Goal: Task Accomplishment & Management: Complete application form

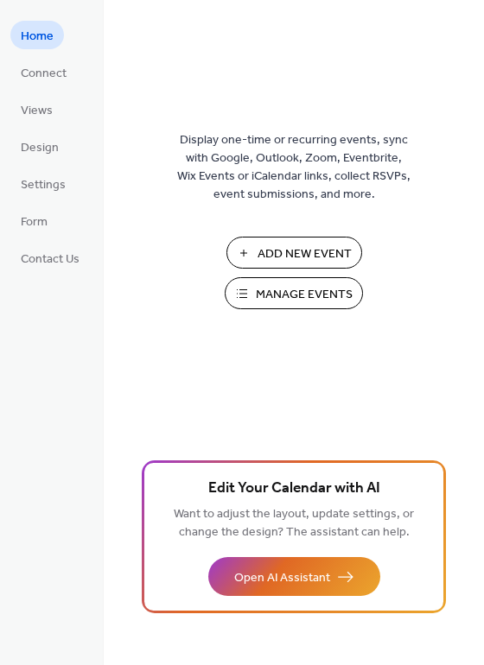
click at [283, 296] on span "Manage Events" at bounding box center [304, 295] width 97 height 18
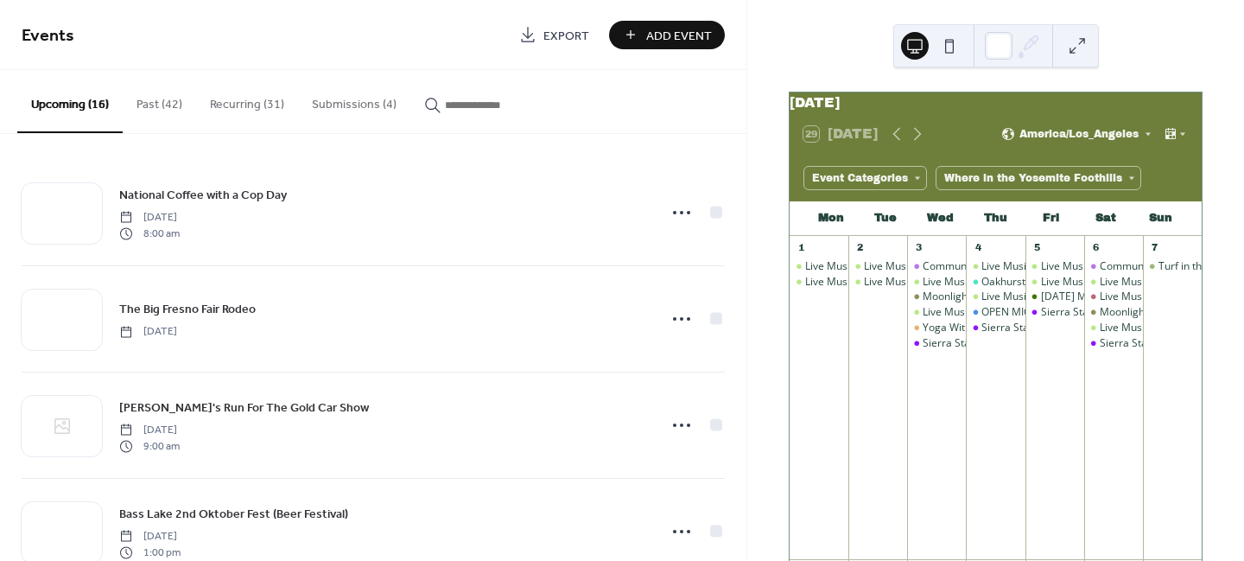
click at [366, 105] on button "Submissions (4)" at bounding box center [354, 100] width 112 height 61
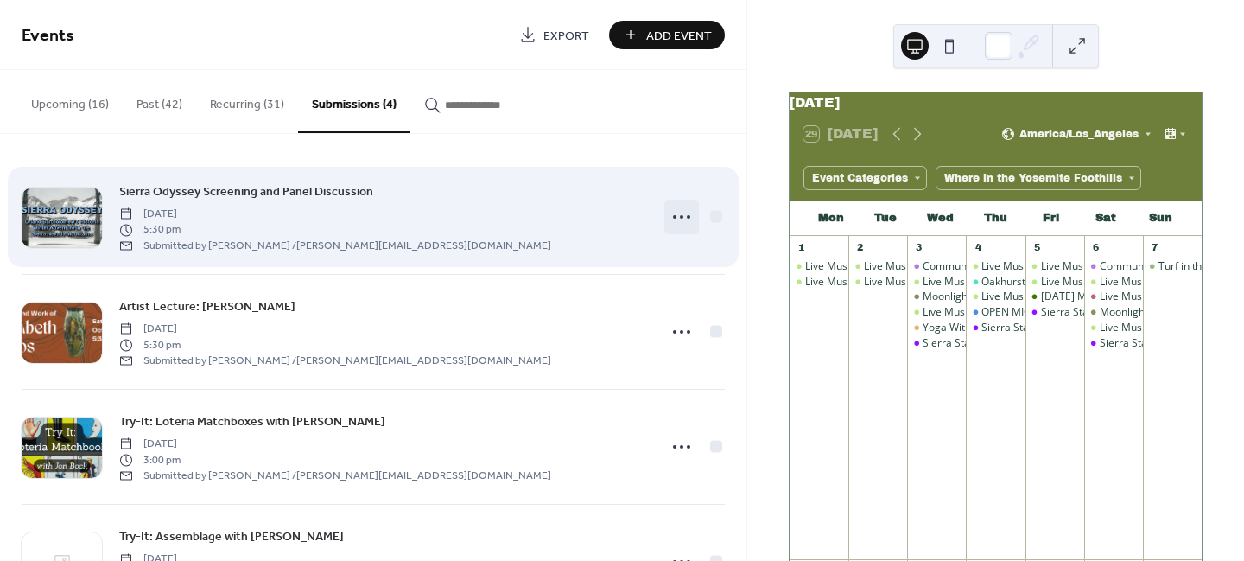
click at [680, 214] on icon at bounding box center [682, 217] width 28 height 28
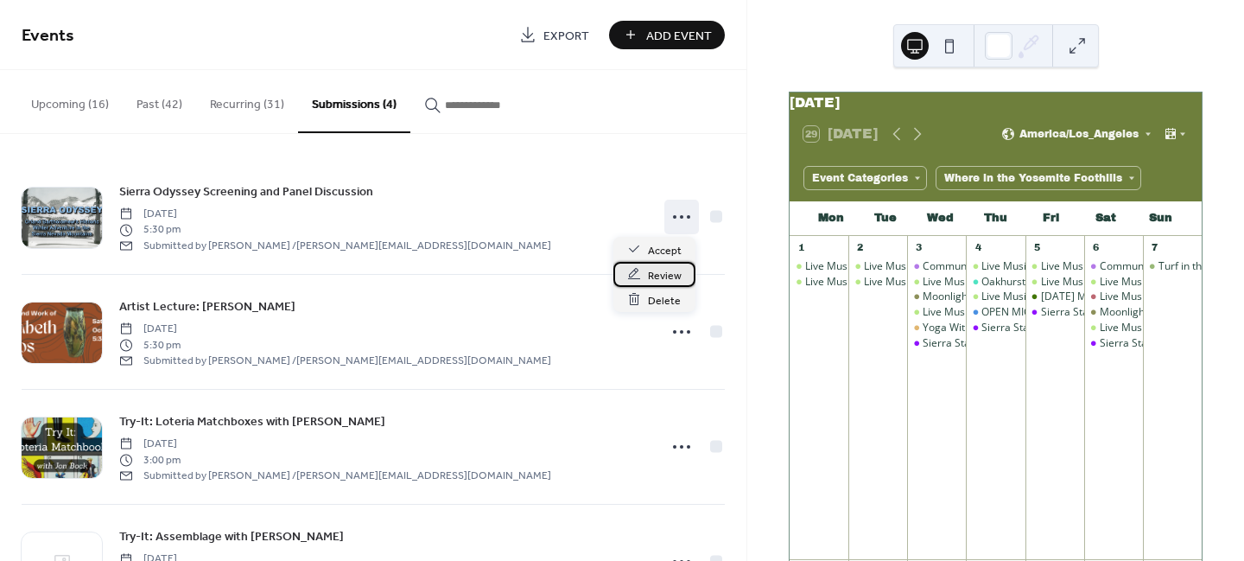
click at [673, 277] on span "Review" at bounding box center [665, 275] width 34 height 18
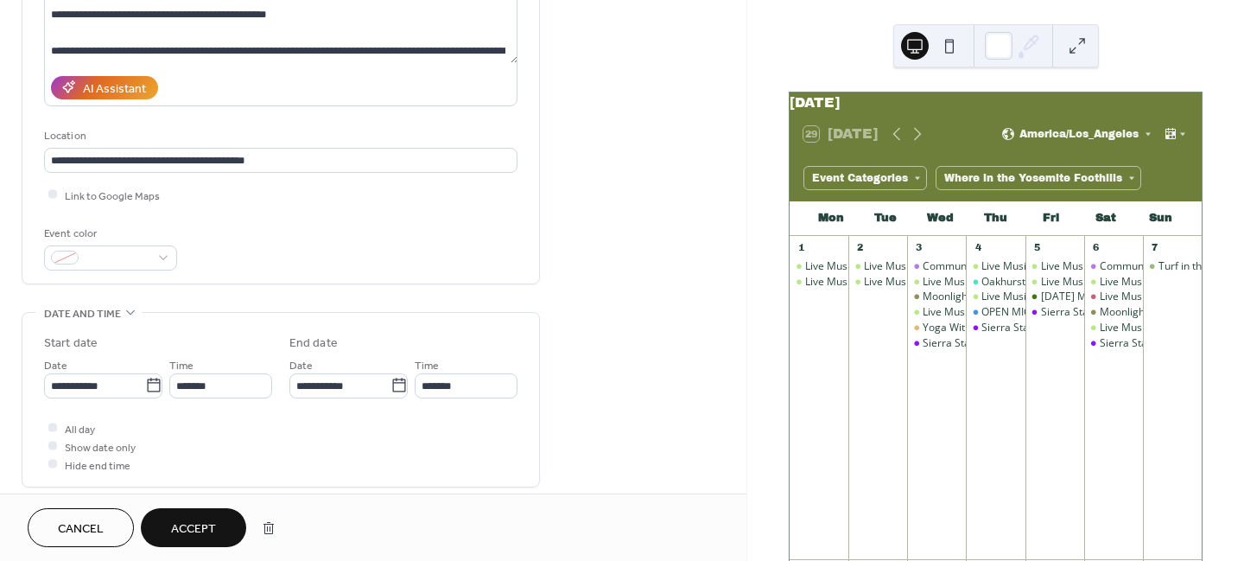
scroll to position [380, 0]
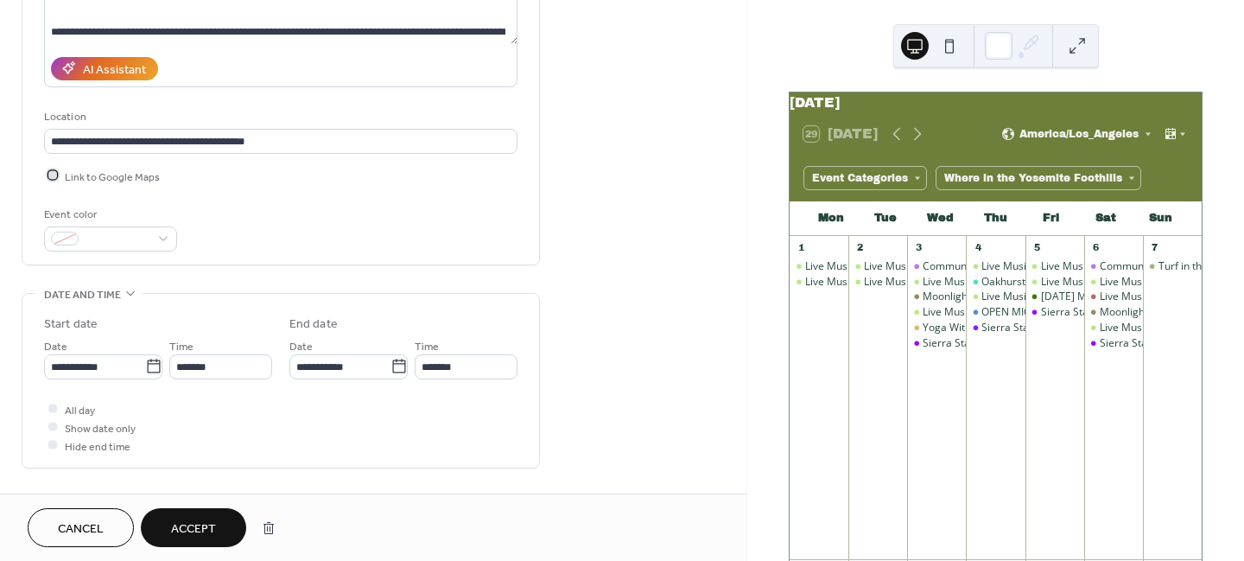
click at [53, 171] on div at bounding box center [52, 175] width 9 height 9
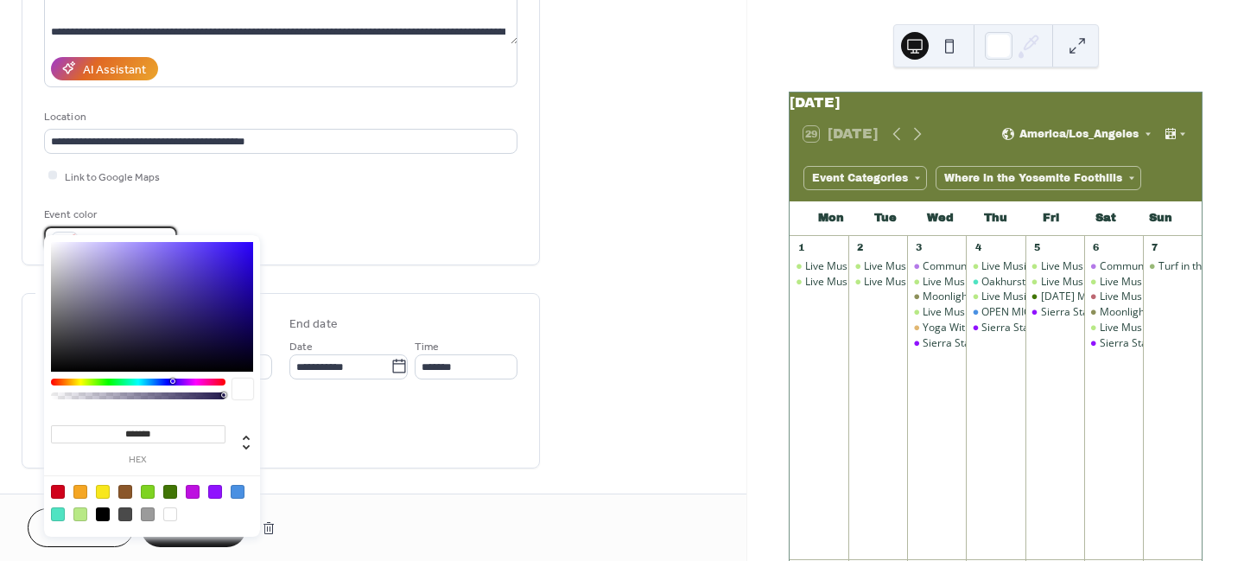
click at [105, 226] on div at bounding box center [110, 238] width 133 height 25
type input "*******"
click at [242, 264] on div at bounding box center [152, 307] width 202 height 130
click at [312, 245] on div "**********" at bounding box center [281, 45] width 518 height 439
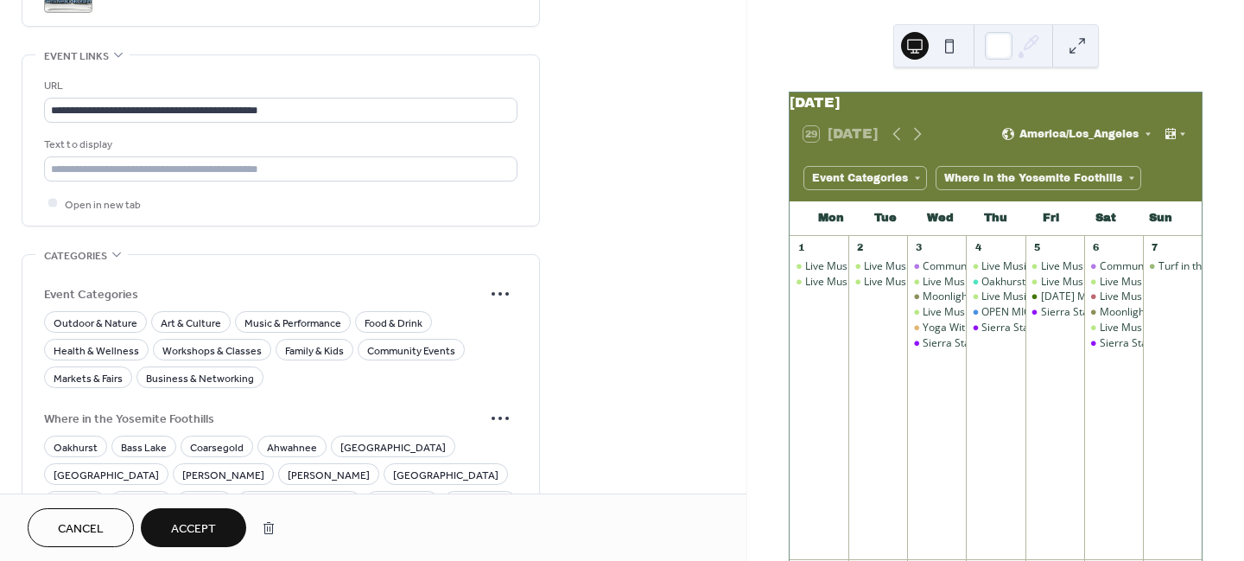
scroll to position [1029, 0]
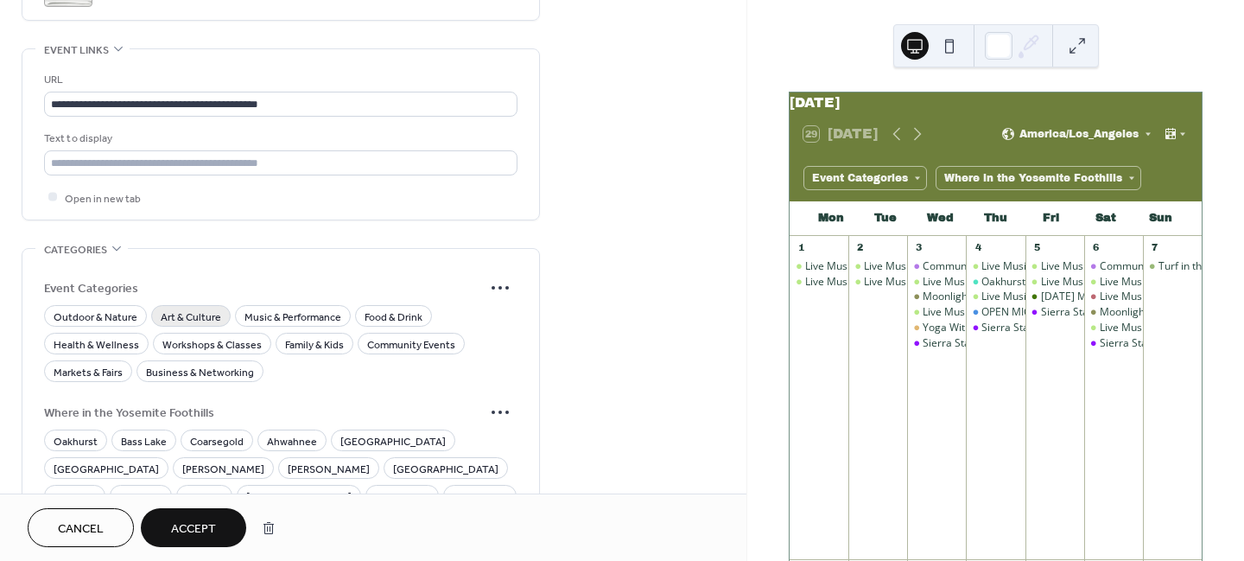
click at [201, 308] on span "Art & Culture" at bounding box center [191, 317] width 60 height 18
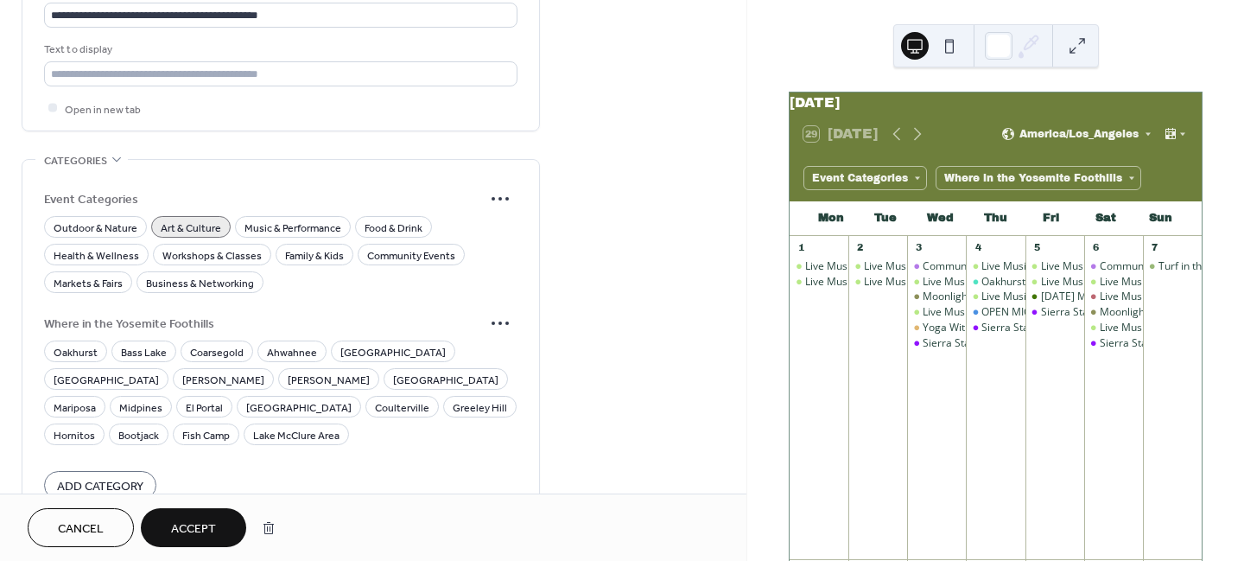
scroll to position [1123, 0]
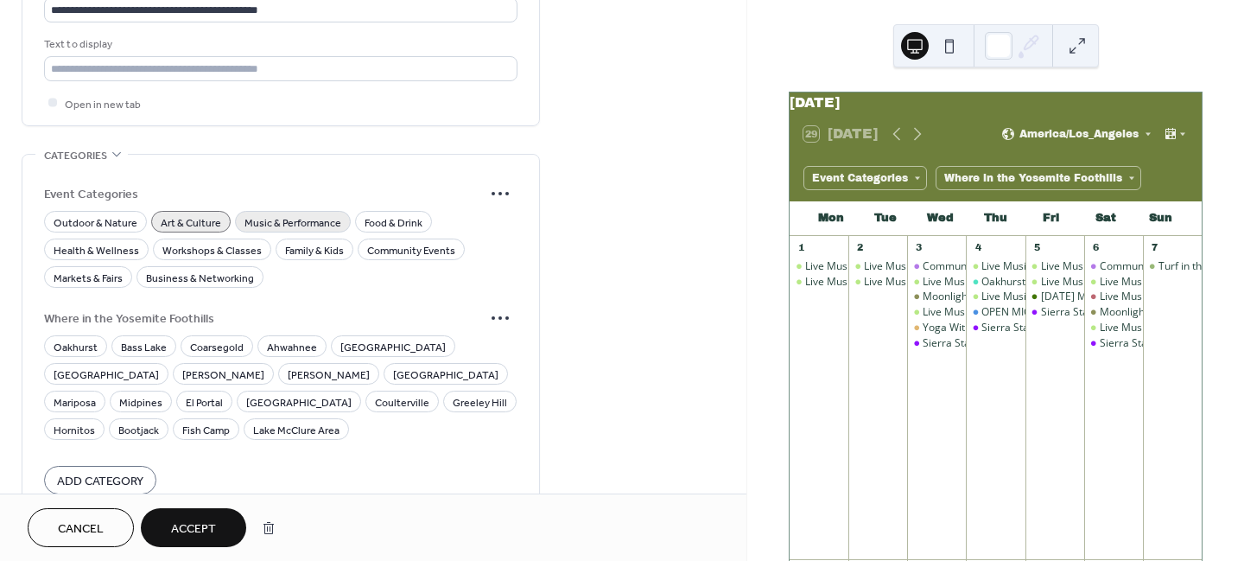
click at [306, 213] on span "Music & Performance" at bounding box center [293, 222] width 97 height 18
click at [322, 241] on span "Family & Kids" at bounding box center [314, 250] width 59 height 18
click at [394, 241] on span "Community Events" at bounding box center [411, 250] width 88 height 18
click at [67, 338] on span "Oakhurst" at bounding box center [76, 347] width 44 height 18
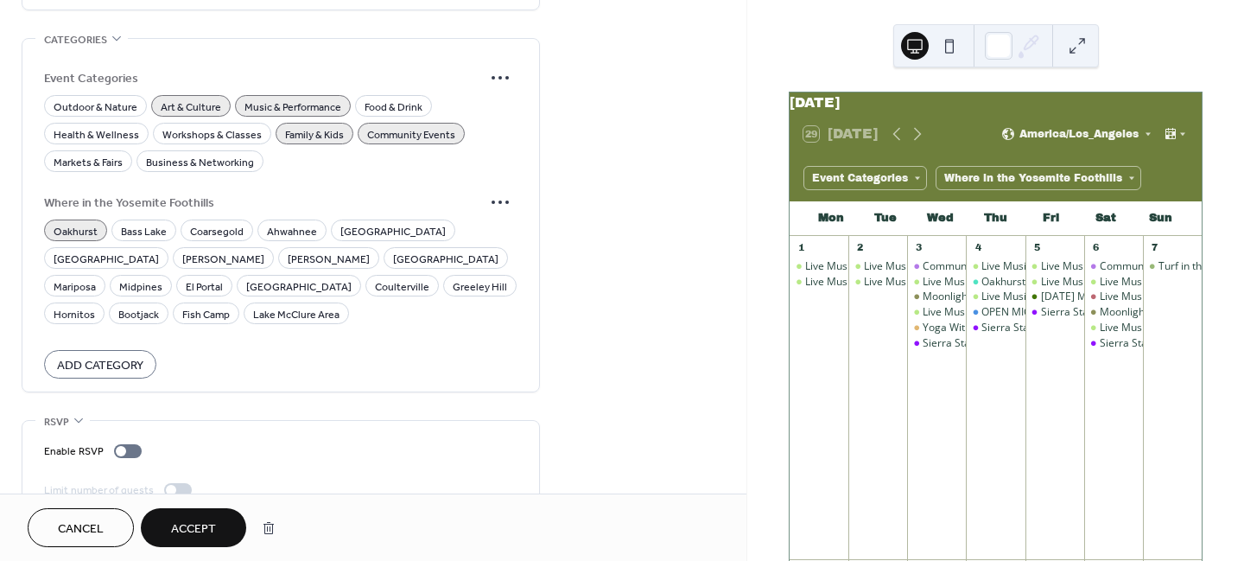
click at [182, 516] on button "Accept" at bounding box center [193, 527] width 105 height 39
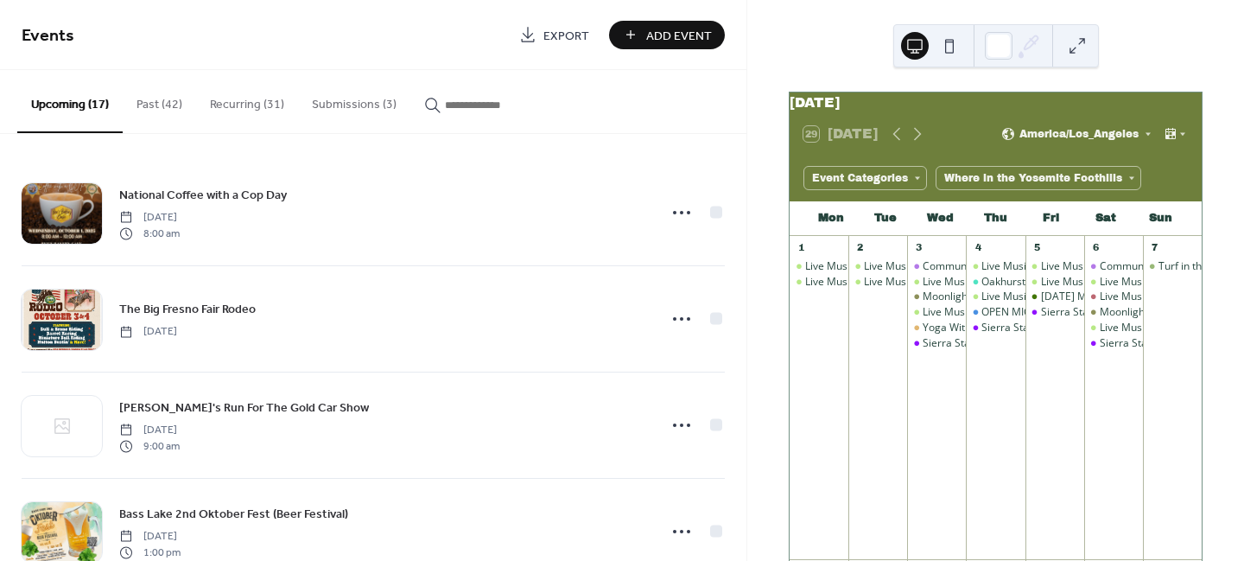
click at [353, 100] on button "Submissions (3)" at bounding box center [354, 100] width 112 height 61
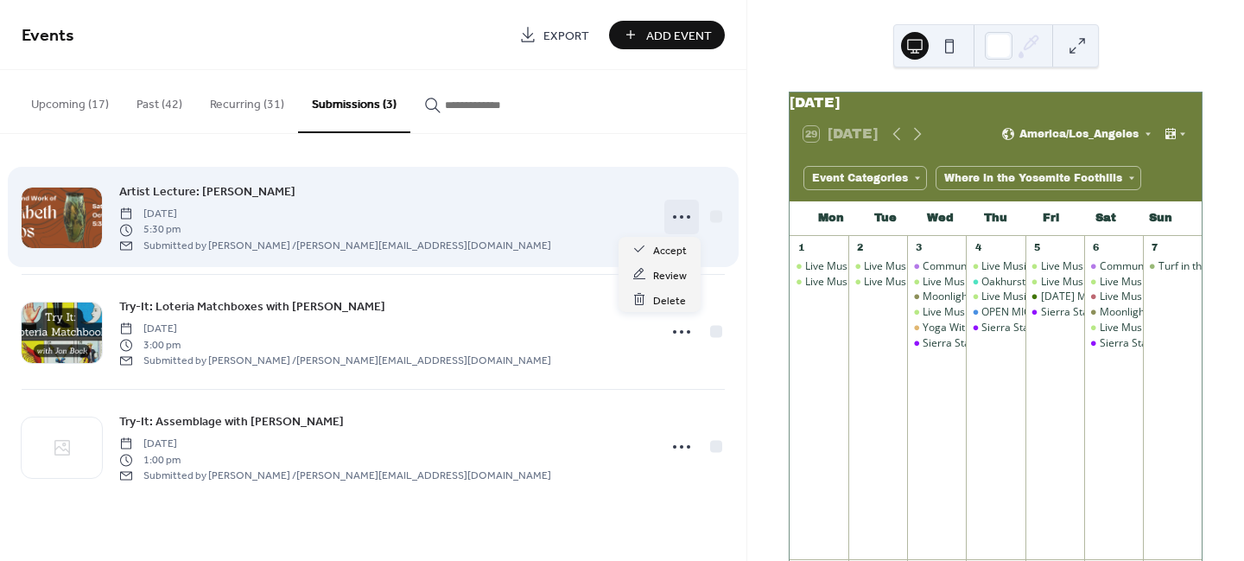
click at [681, 217] on circle at bounding box center [681, 216] width 3 height 3
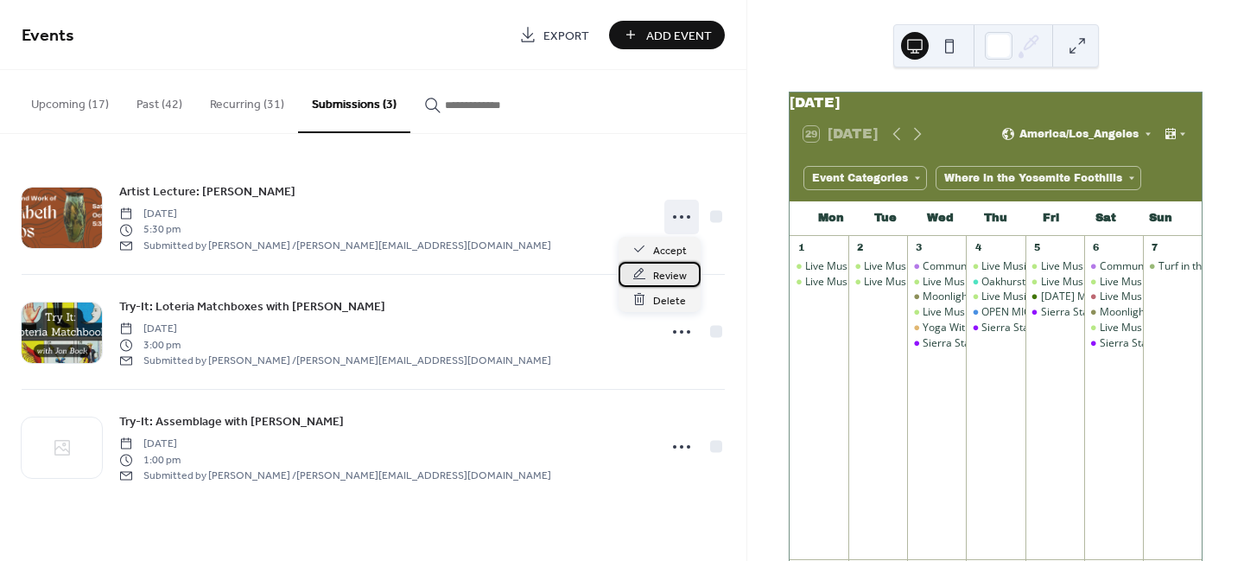
click at [664, 278] on span "Review" at bounding box center [670, 275] width 34 height 18
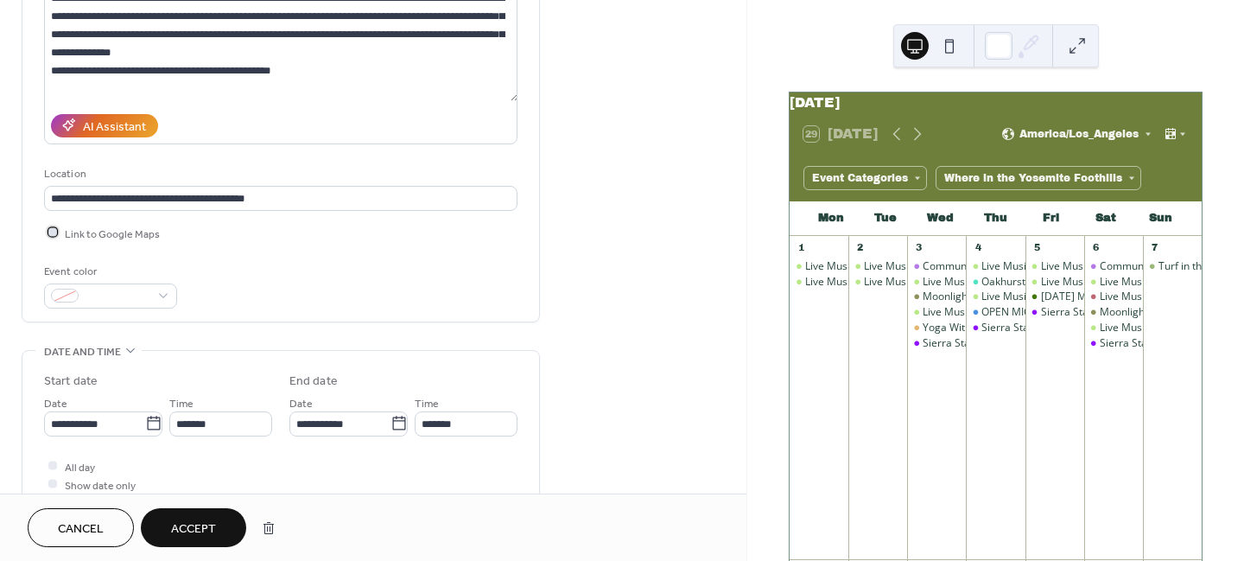
click at [52, 228] on div at bounding box center [52, 232] width 9 height 9
click at [108, 288] on span at bounding box center [118, 297] width 64 height 18
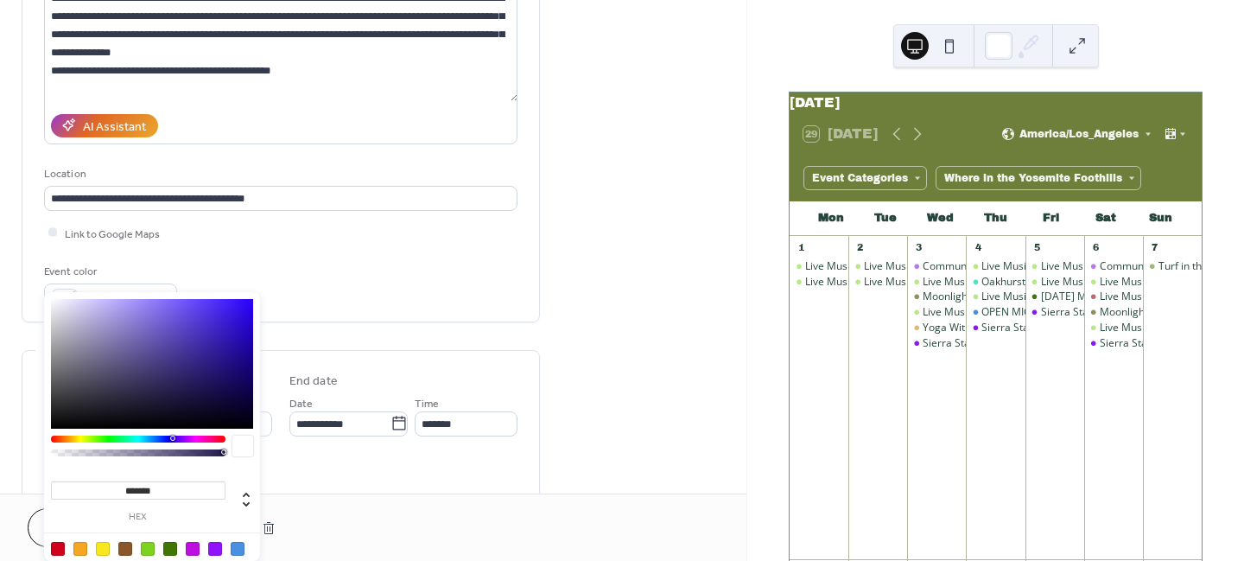
click at [77, 556] on div at bounding box center [151, 559] width 219 height 54
click at [77, 545] on div at bounding box center [80, 549] width 14 height 14
type input "*******"
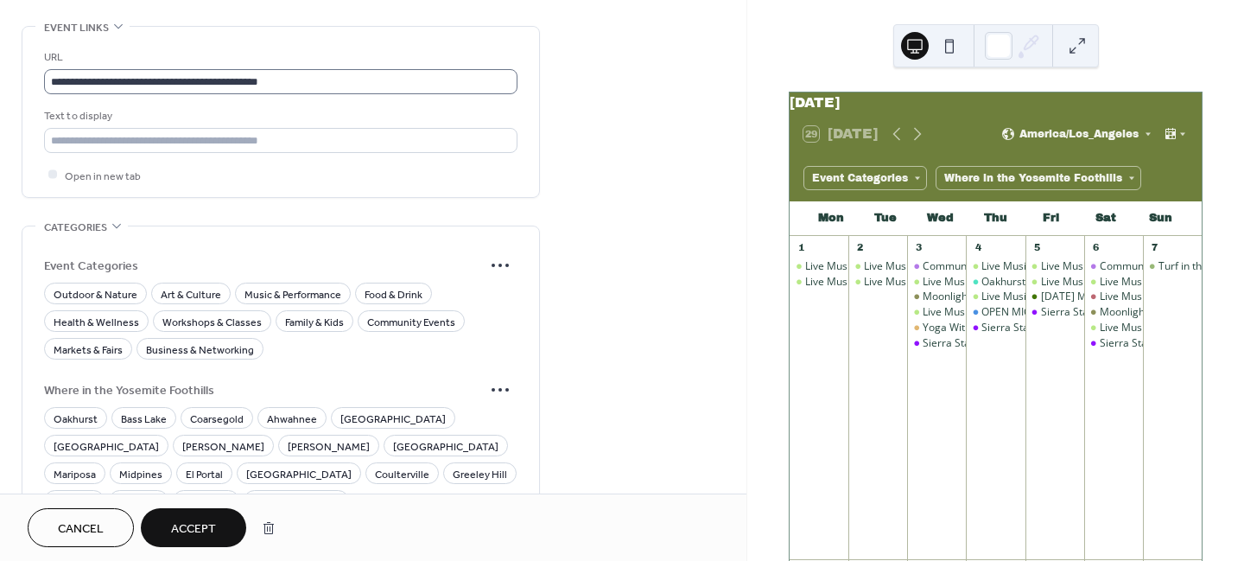
scroll to position [1056, 0]
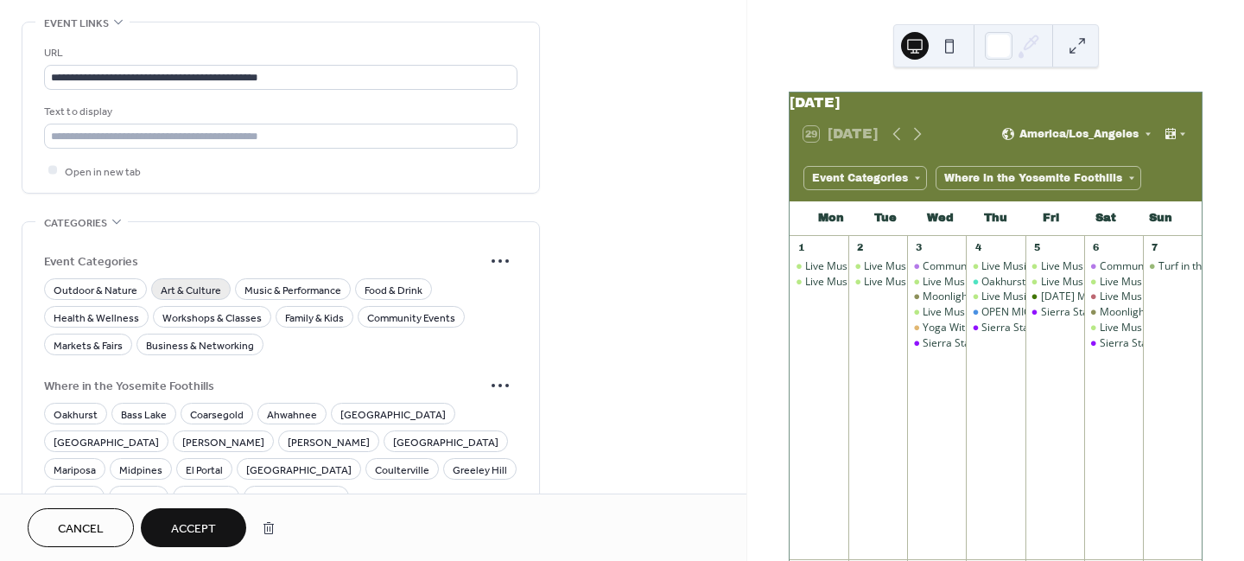
click at [164, 281] on span "Art & Culture" at bounding box center [191, 290] width 60 height 18
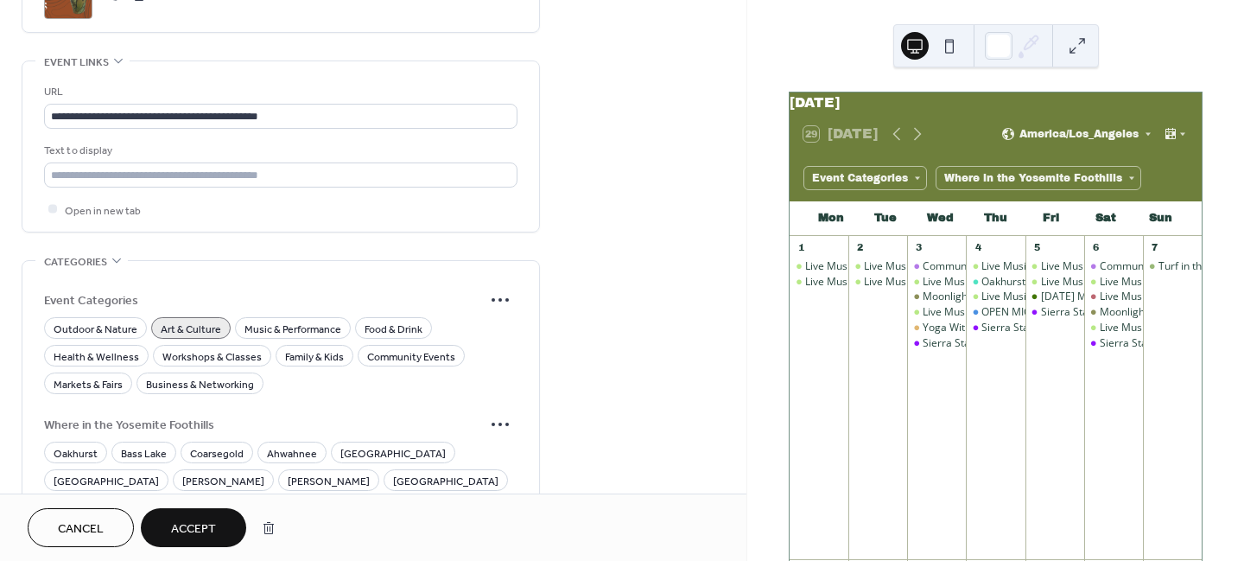
scroll to position [1246, 0]
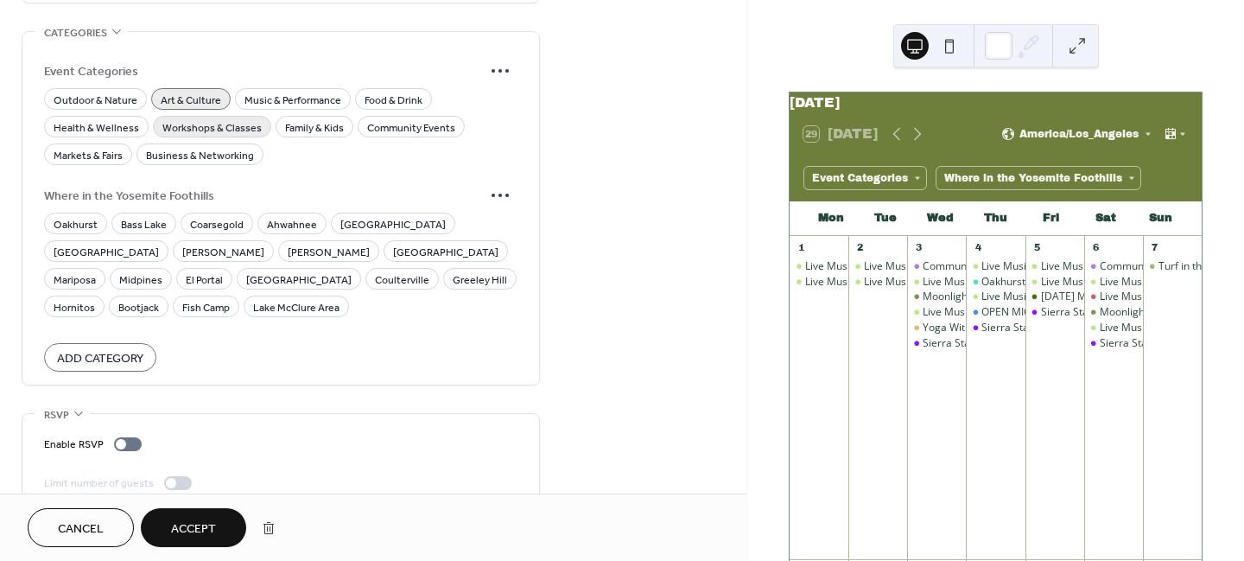
click at [179, 118] on span "Workshops & Classes" at bounding box center [211, 127] width 99 height 18
click at [367, 118] on span "Community Events" at bounding box center [411, 127] width 88 height 18
click at [315, 118] on span "Family & Kids" at bounding box center [314, 127] width 59 height 18
click at [74, 215] on span "Oakhurst" at bounding box center [76, 224] width 44 height 18
click at [226, 517] on button "Accept" at bounding box center [193, 527] width 105 height 39
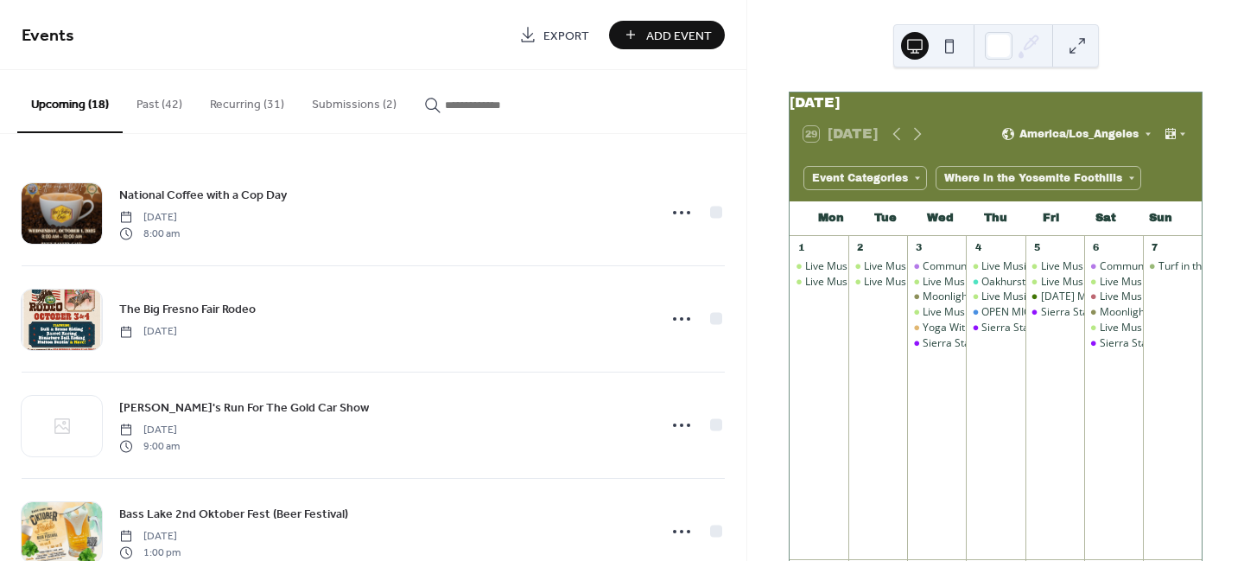
click at [376, 96] on button "Submissions (2)" at bounding box center [354, 100] width 112 height 61
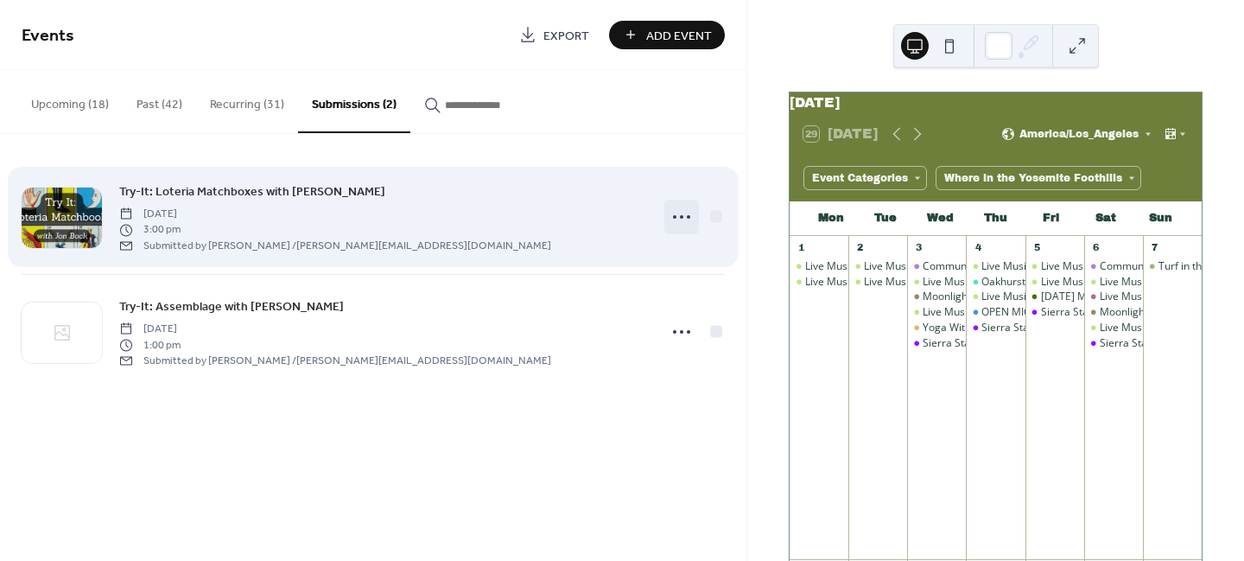
click at [674, 215] on circle at bounding box center [674, 216] width 3 height 3
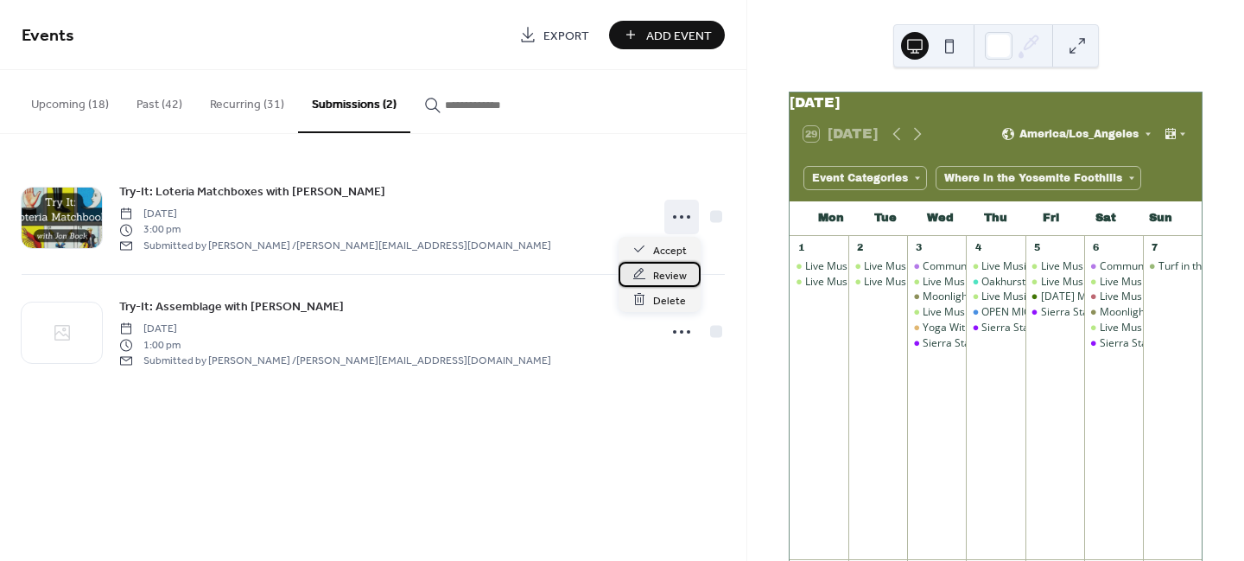
click at [666, 282] on span "Review" at bounding box center [670, 275] width 34 height 18
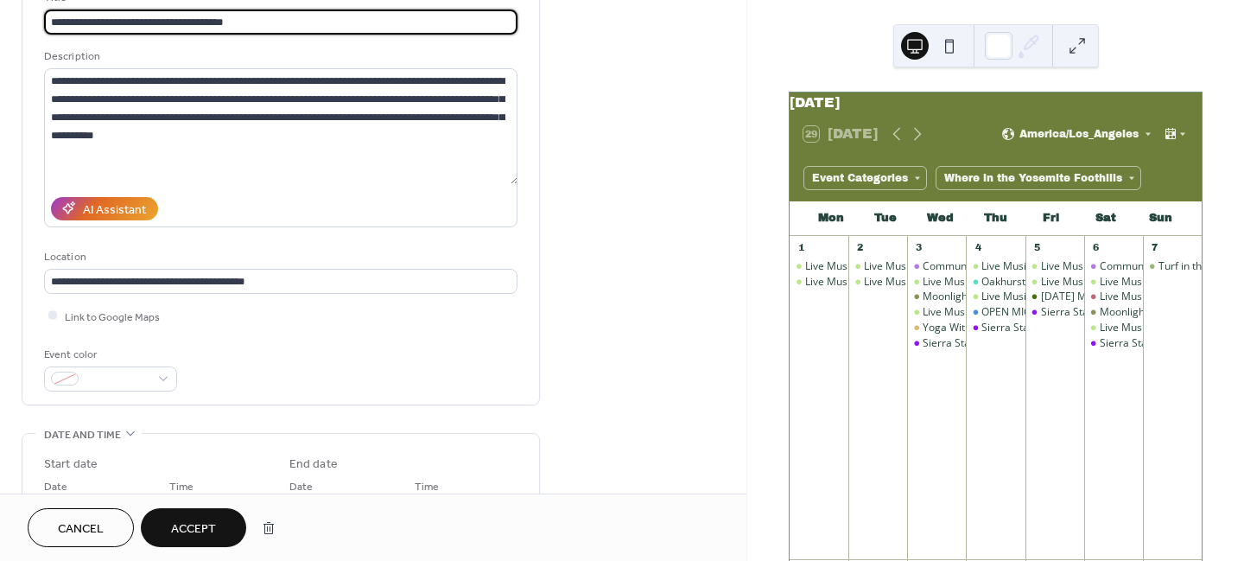
scroll to position [242, 0]
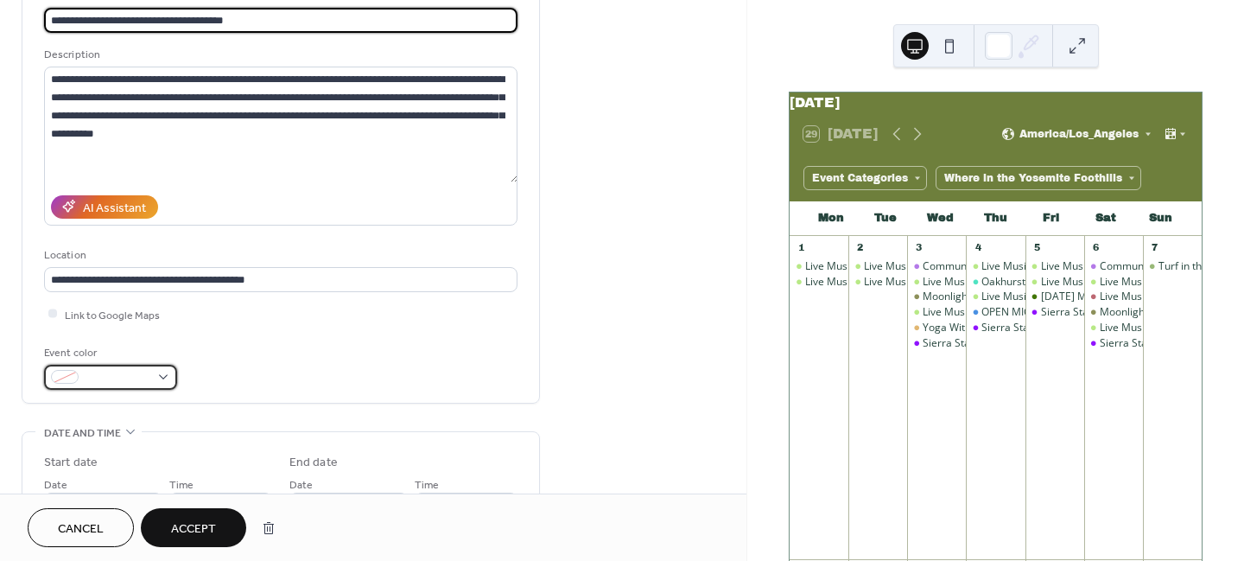
click at [162, 365] on div at bounding box center [110, 377] width 133 height 25
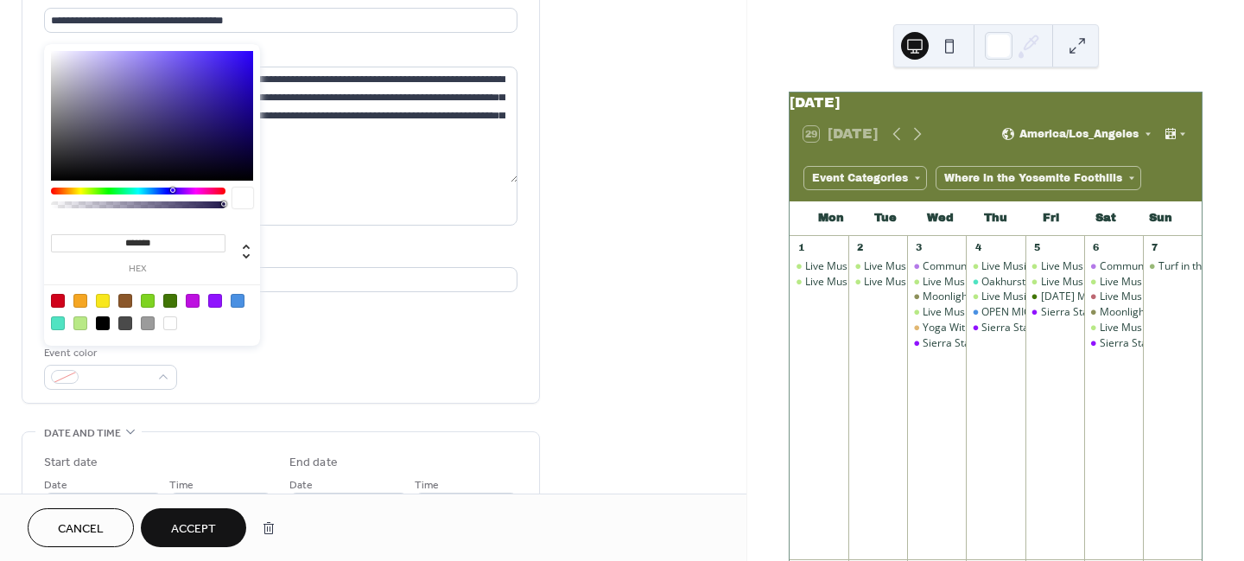
click at [101, 296] on div at bounding box center [103, 301] width 14 height 14
type input "*******"
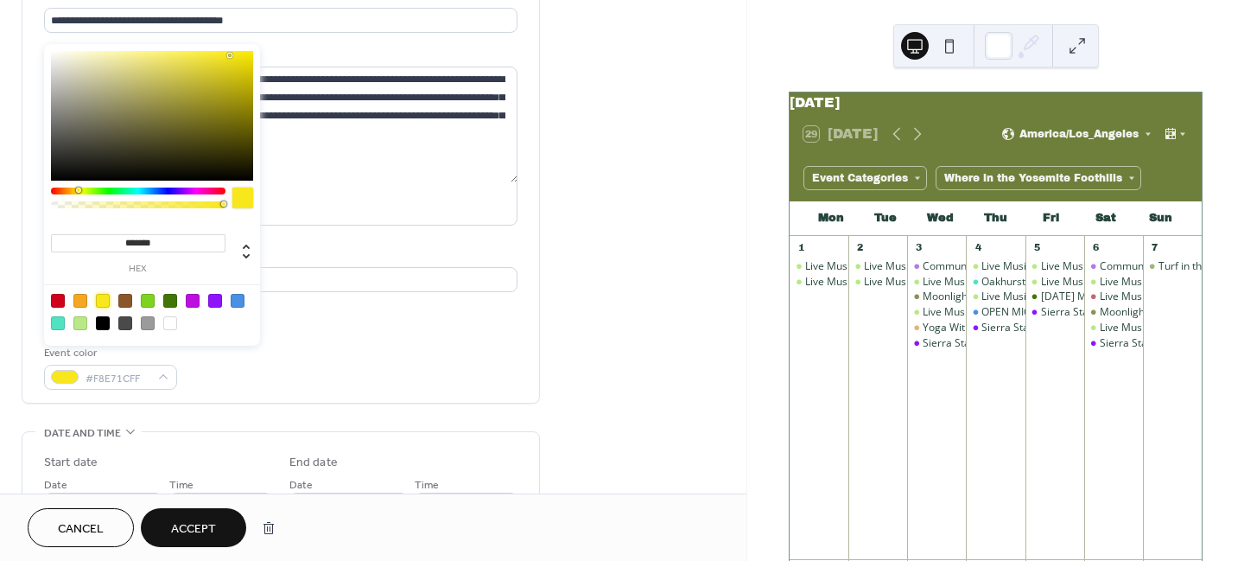
click at [276, 320] on div "**********" at bounding box center [281, 188] width 474 height 403
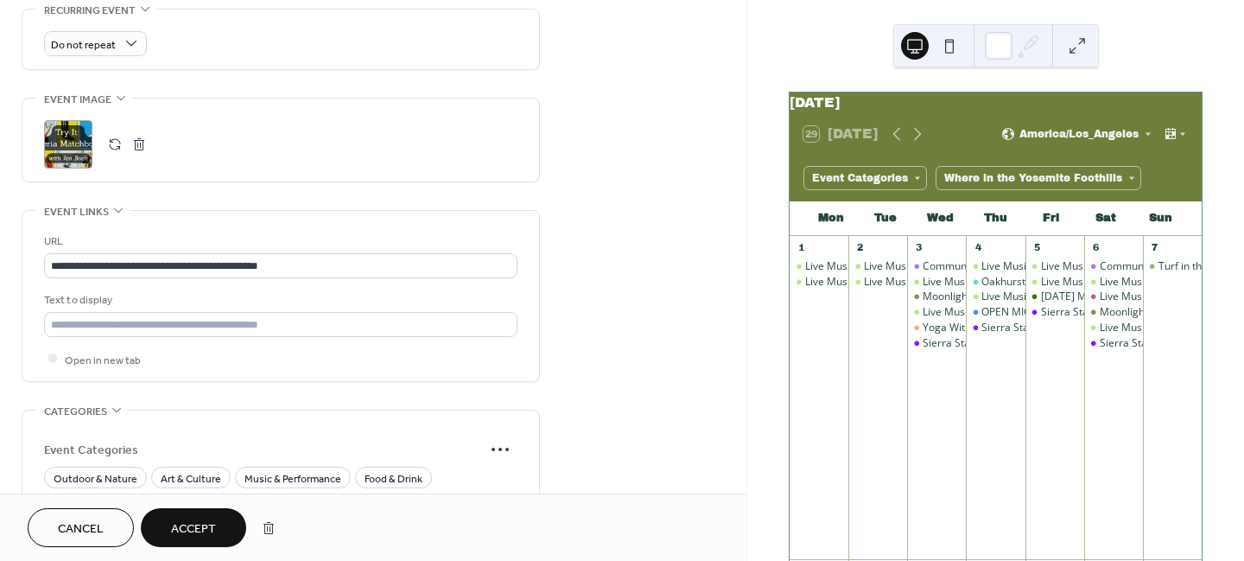
scroll to position [921, 0]
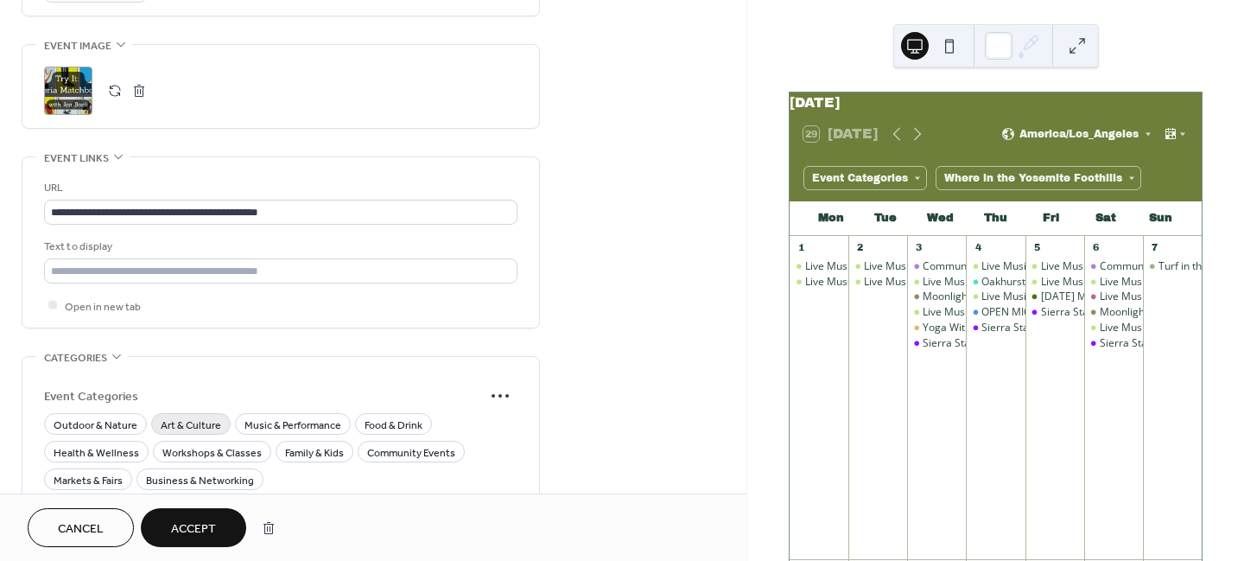
click at [169, 416] on span "Art & Culture" at bounding box center [191, 425] width 60 height 18
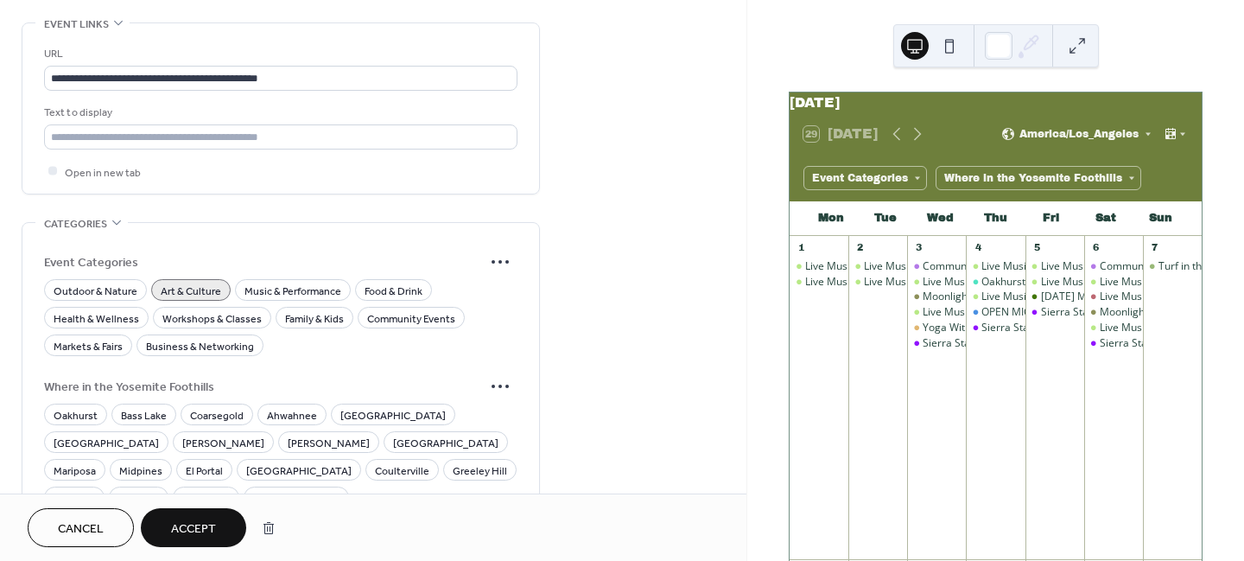
scroll to position [1058, 0]
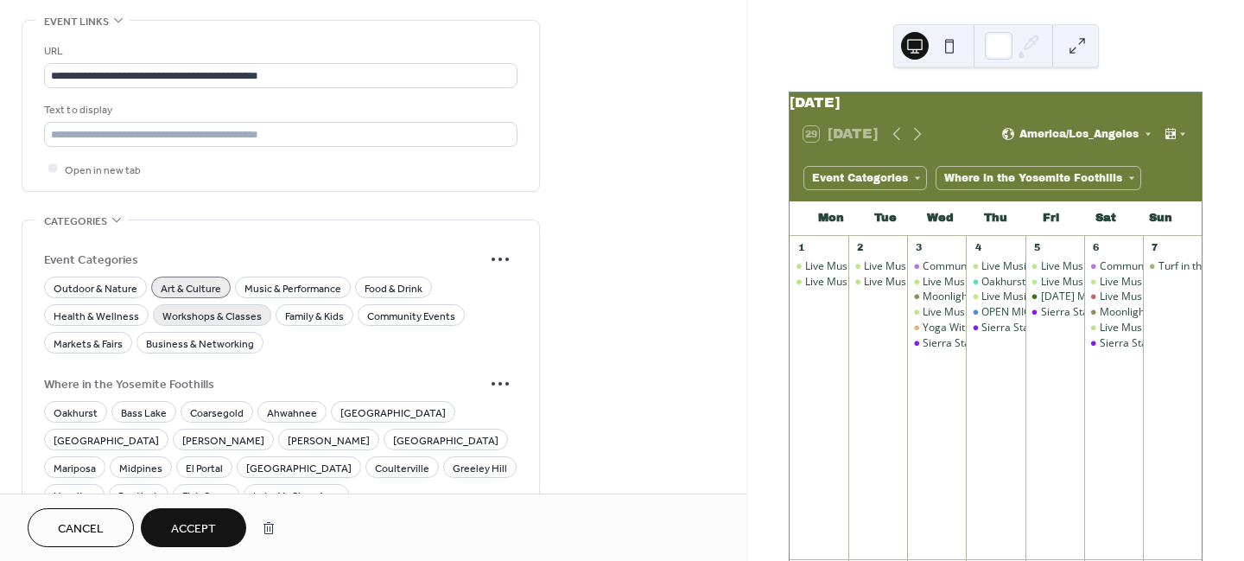
click at [207, 307] on span "Workshops & Classes" at bounding box center [211, 316] width 99 height 18
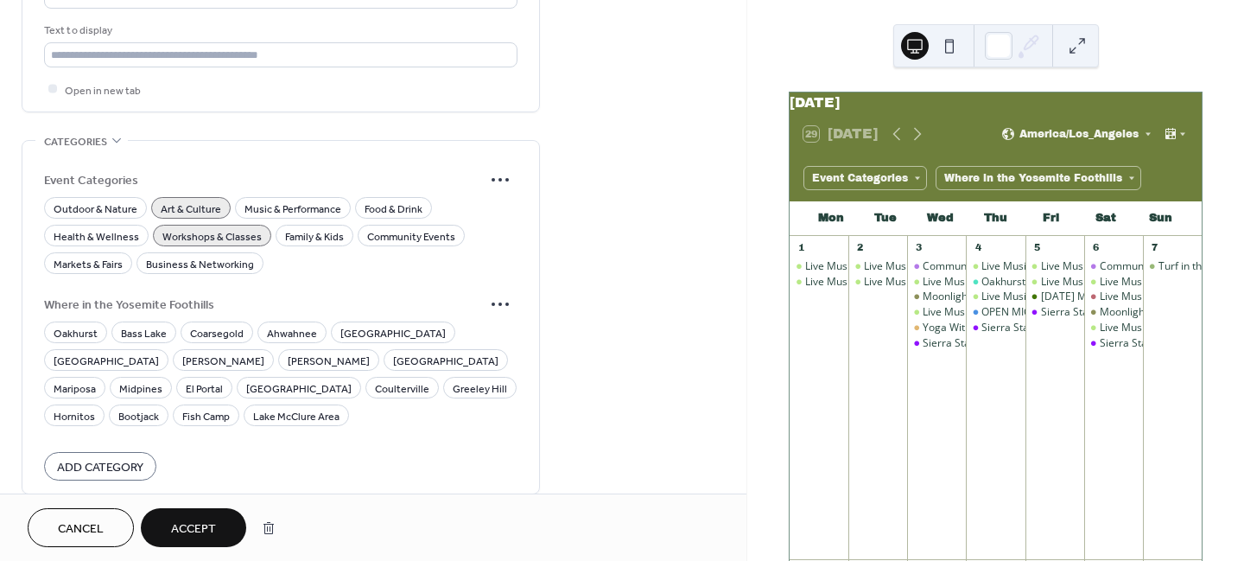
scroll to position [1155, 0]
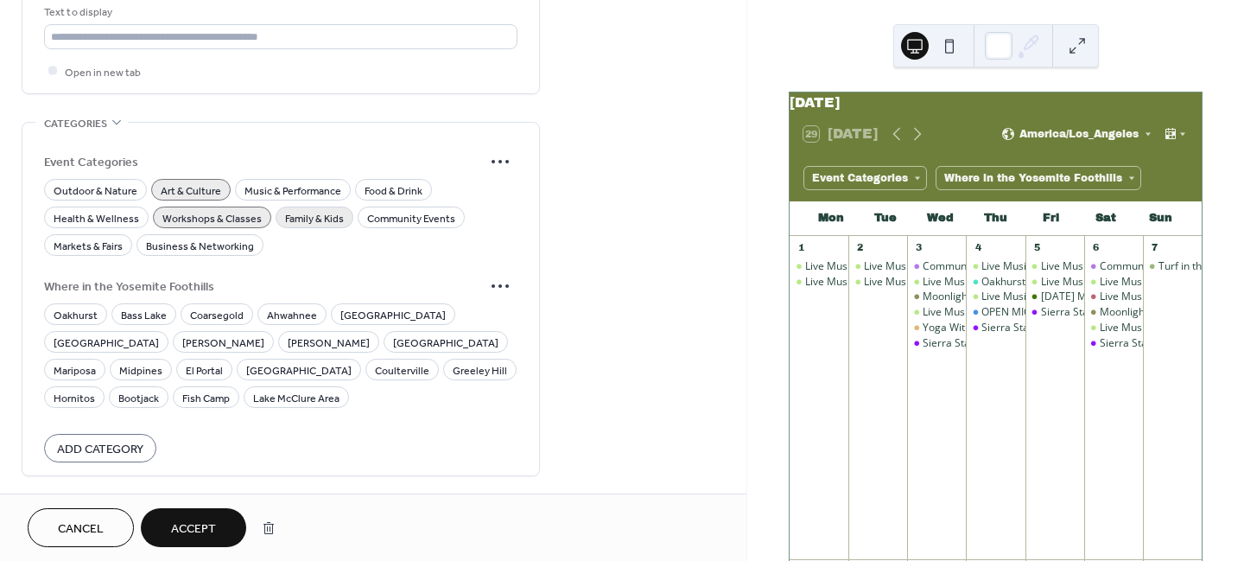
click at [293, 209] on span "Family & Kids" at bounding box center [314, 218] width 59 height 18
click at [71, 306] on span "Oakhurst" at bounding box center [76, 315] width 44 height 18
click at [202, 515] on button "Accept" at bounding box center [193, 527] width 105 height 39
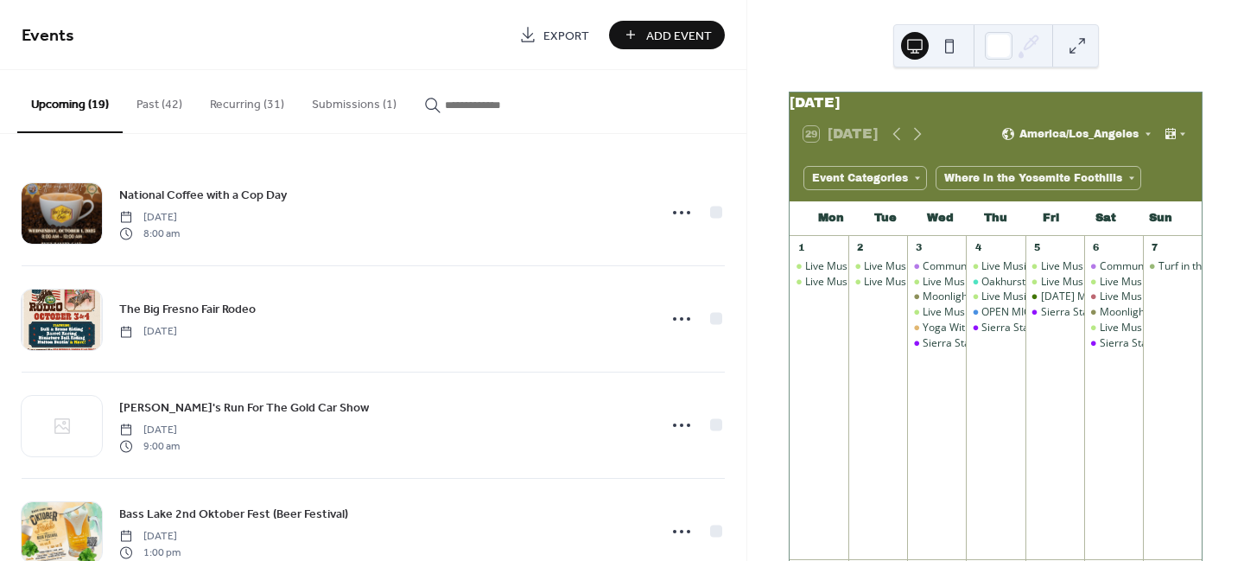
click at [366, 105] on button "Submissions (1)" at bounding box center [354, 100] width 112 height 61
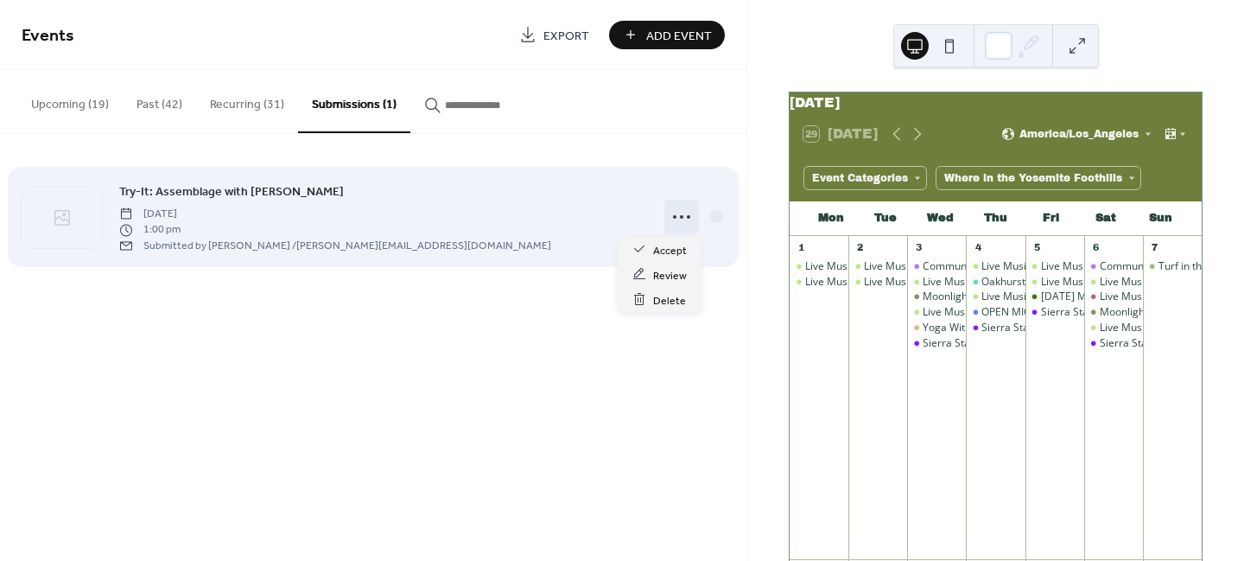
click at [675, 213] on icon at bounding box center [682, 217] width 28 height 28
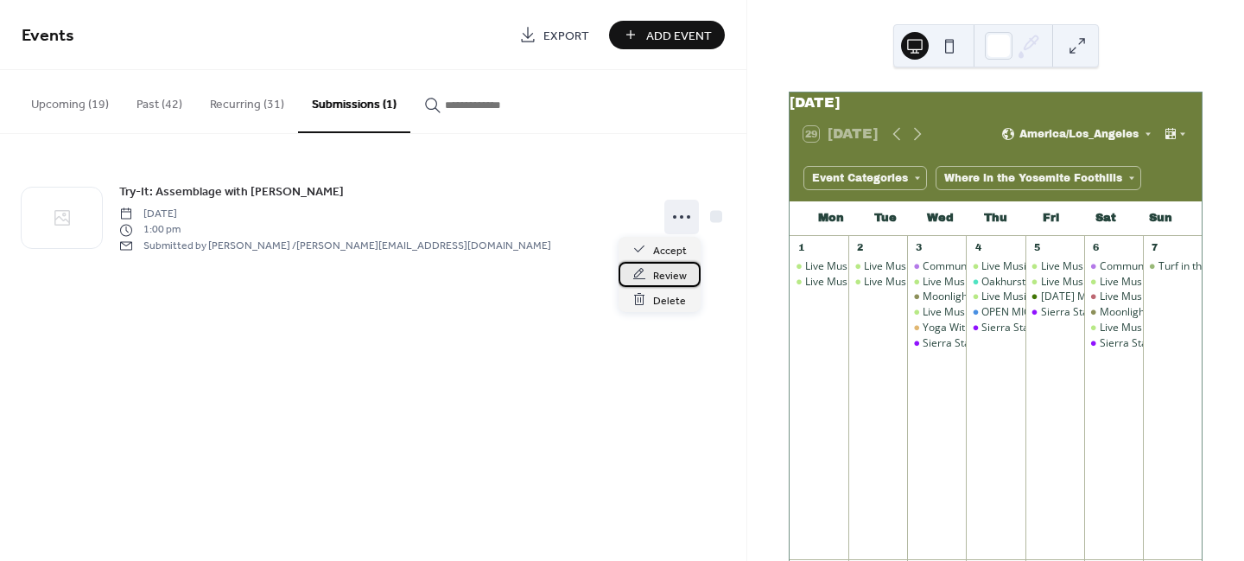
click at [658, 276] on span "Review" at bounding box center [670, 275] width 34 height 18
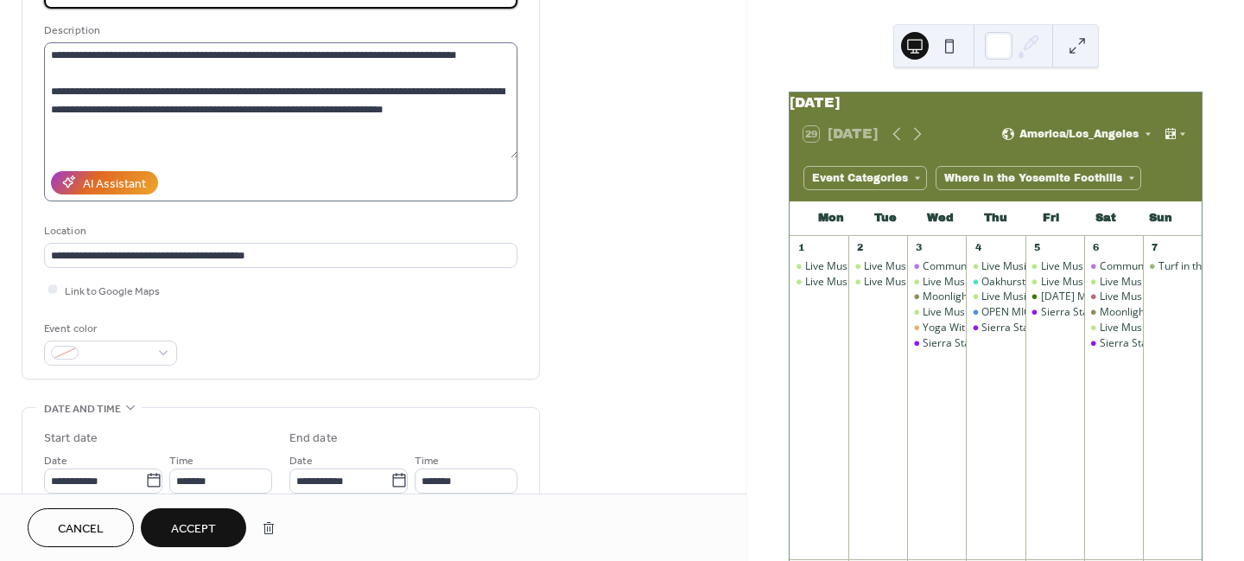
scroll to position [297, 0]
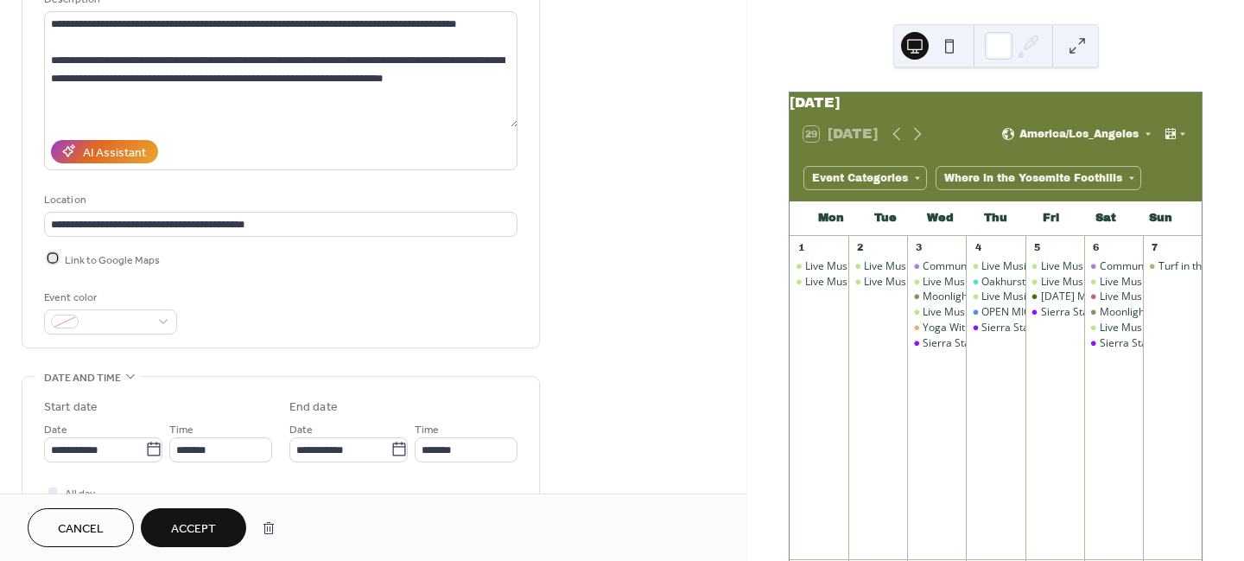
drag, startPoint x: 53, startPoint y: 234, endPoint x: 105, endPoint y: 282, distance: 71.0
click at [53, 254] on div at bounding box center [52, 258] width 9 height 9
click at [107, 314] on span at bounding box center [118, 323] width 64 height 18
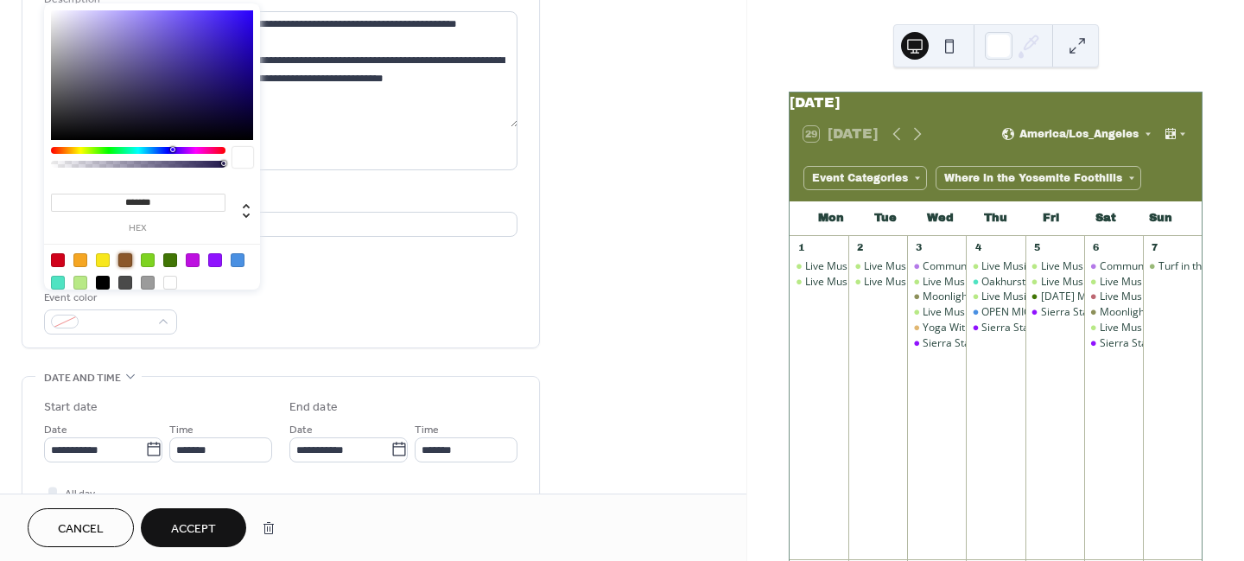
click at [124, 258] on div at bounding box center [125, 260] width 14 height 14
type input "*******"
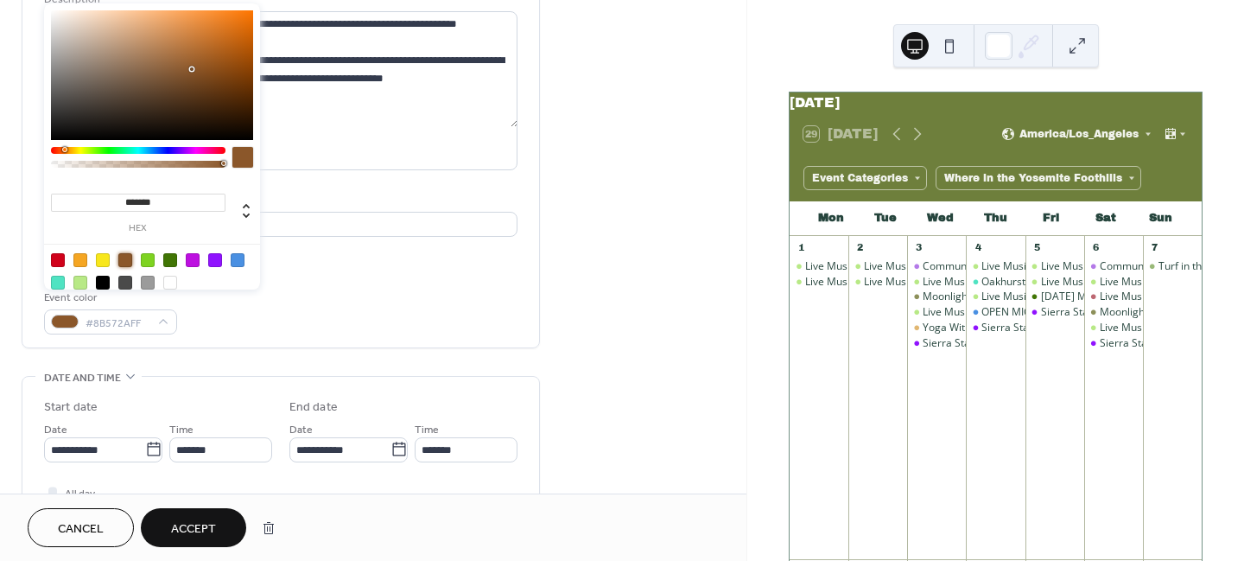
click at [291, 260] on div "**********" at bounding box center [281, 133] width 474 height 403
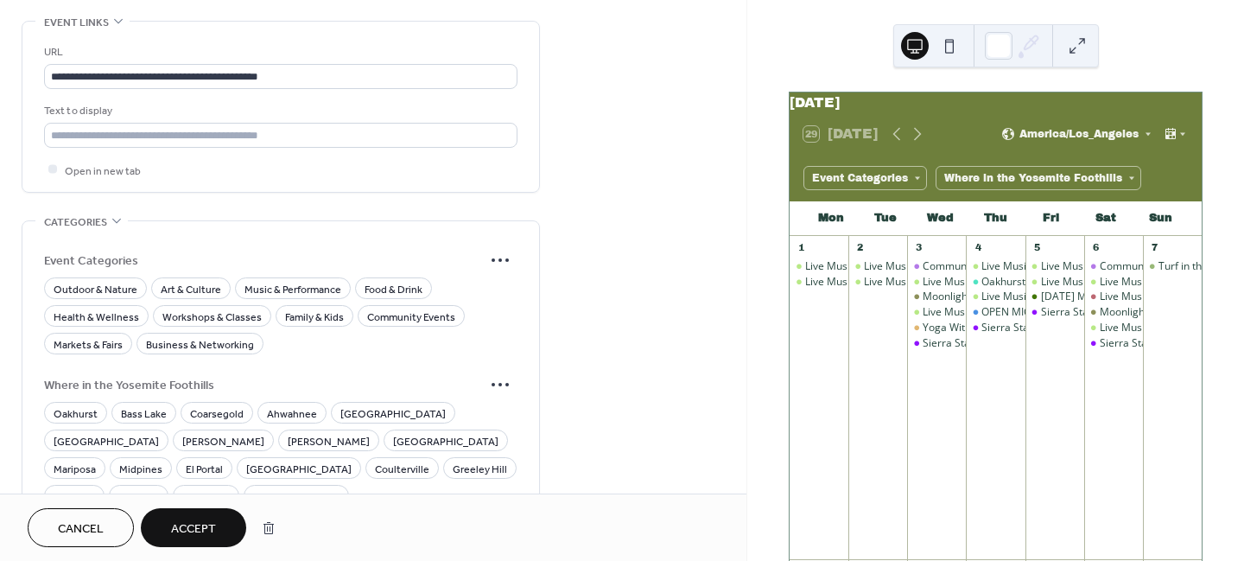
scroll to position [1078, 0]
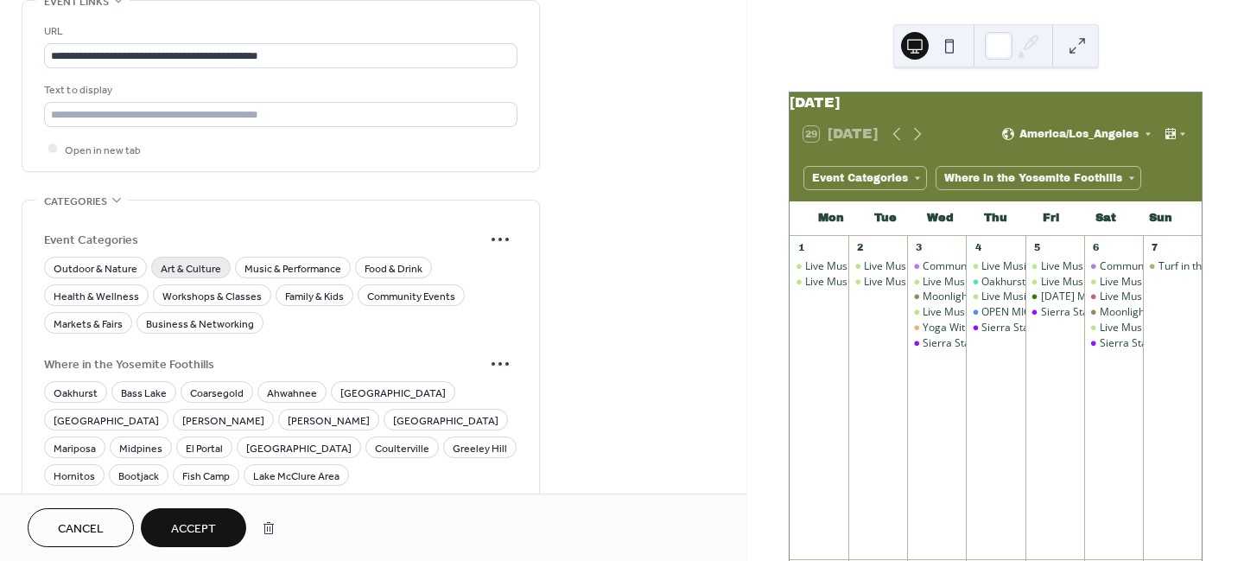
click at [193, 259] on span "Art & Culture" at bounding box center [191, 268] width 60 height 18
click at [194, 287] on span "Workshops & Classes" at bounding box center [211, 296] width 99 height 18
click at [289, 287] on span "Family & Kids" at bounding box center [314, 296] width 59 height 18
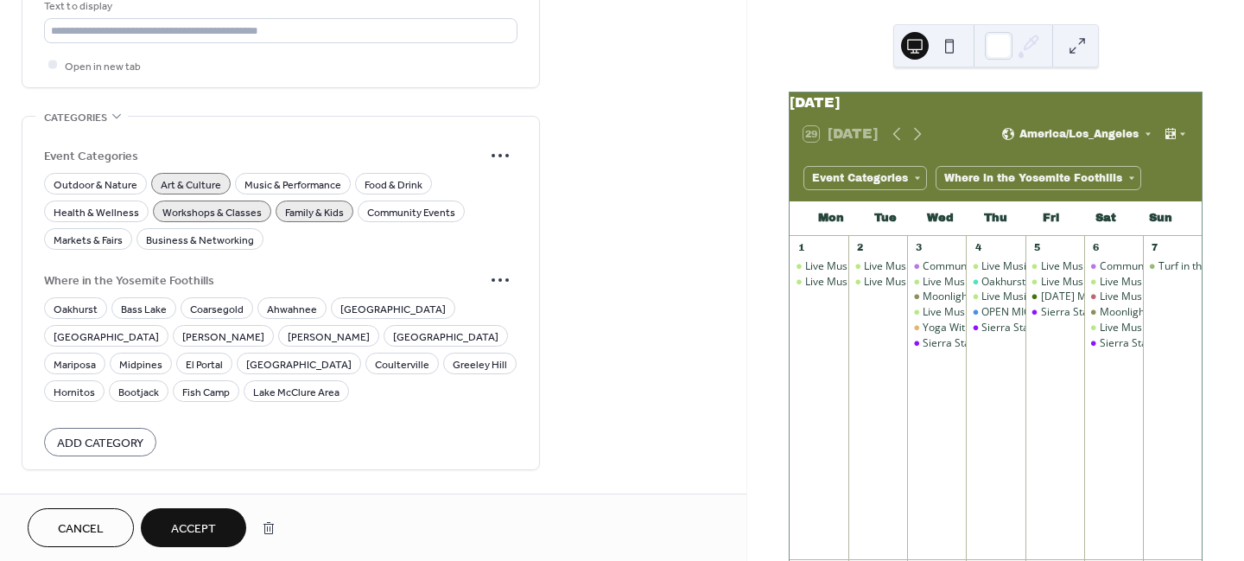
scroll to position [1163, 0]
click at [68, 298] on span "Oakhurst" at bounding box center [76, 307] width 44 height 18
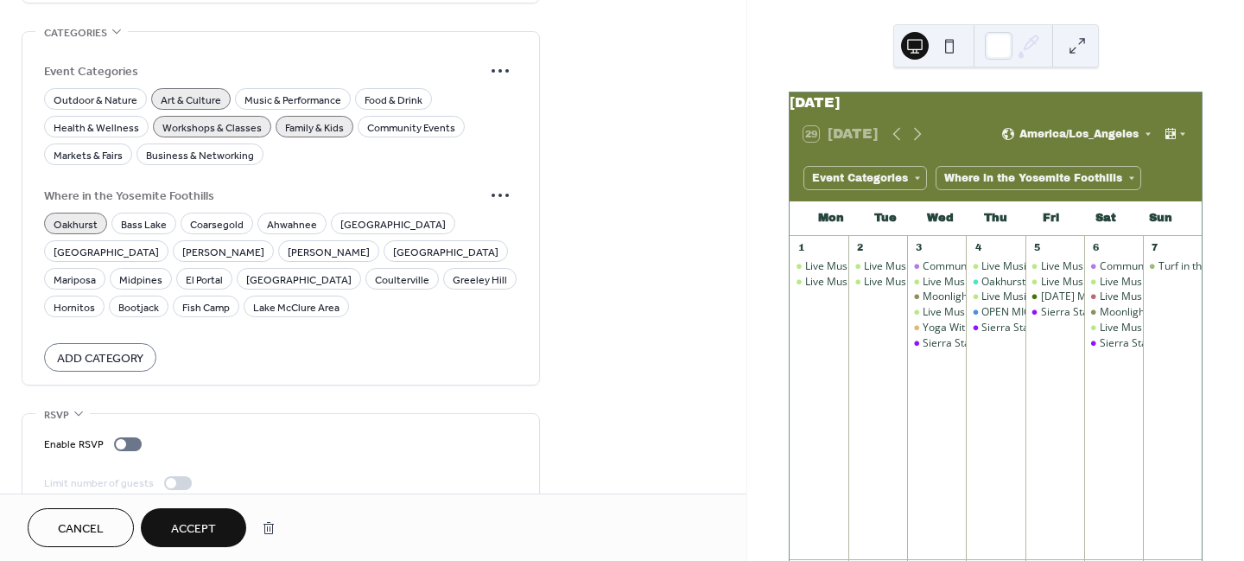
click at [190, 520] on span "Accept" at bounding box center [193, 529] width 45 height 18
